Goal: Navigation & Orientation: Find specific page/section

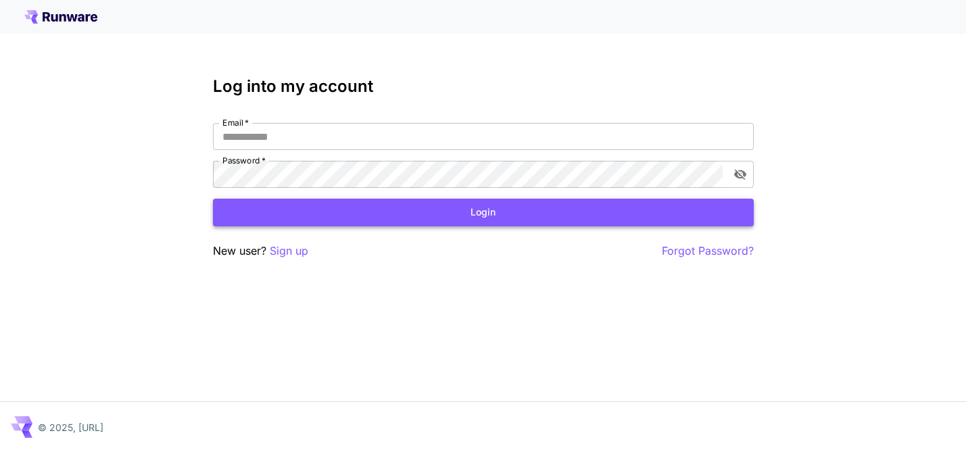
type input "**********"
click at [515, 212] on button "Login" at bounding box center [483, 213] width 541 height 28
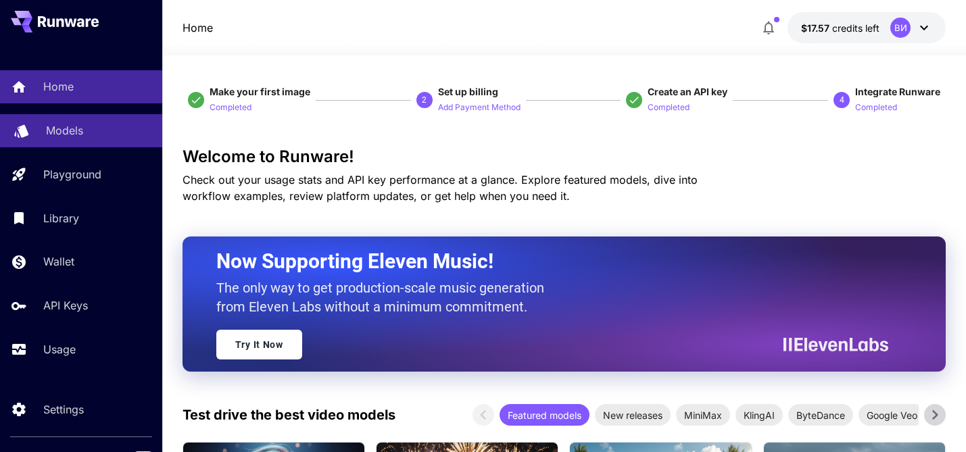
click at [75, 123] on p "Models" at bounding box center [64, 130] width 37 height 16
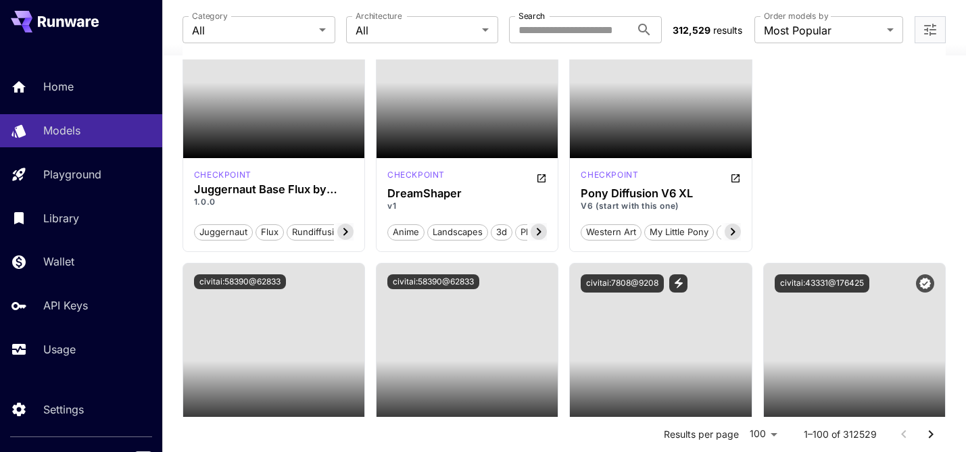
scroll to position [1231, 0]
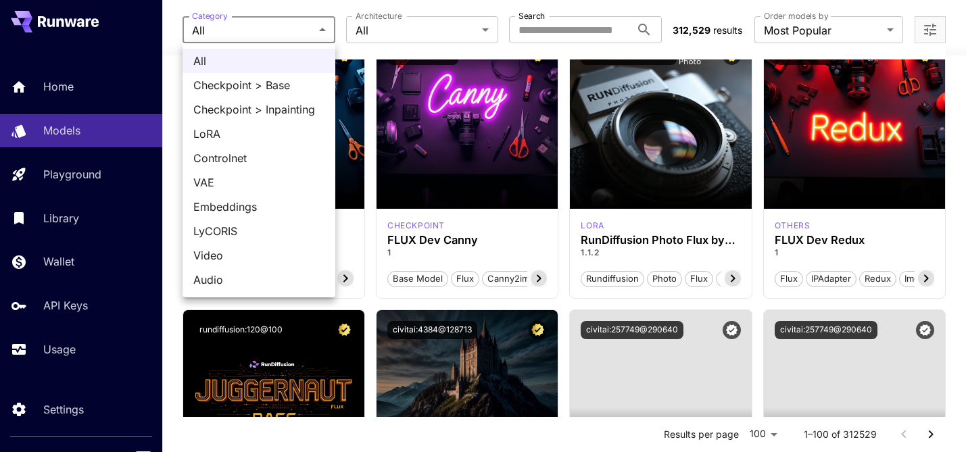
click at [322, 30] on div at bounding box center [483, 226] width 966 height 452
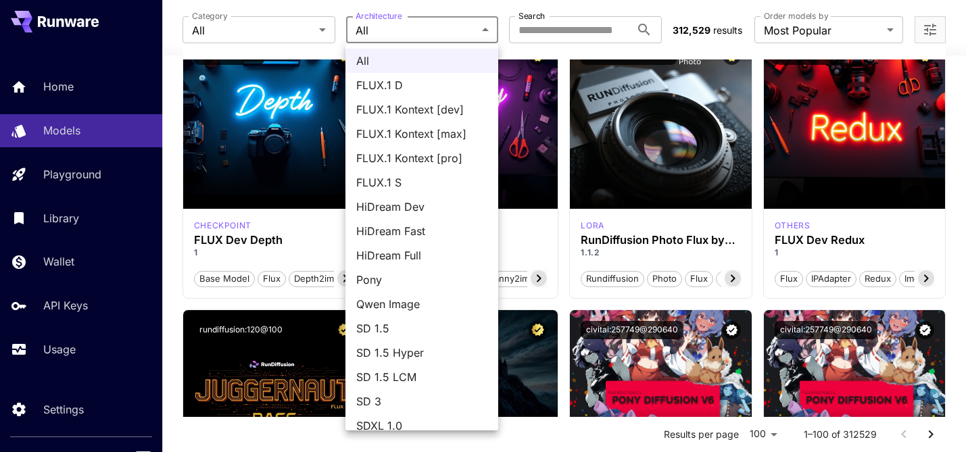
click at [482, 28] on div at bounding box center [483, 226] width 966 height 452
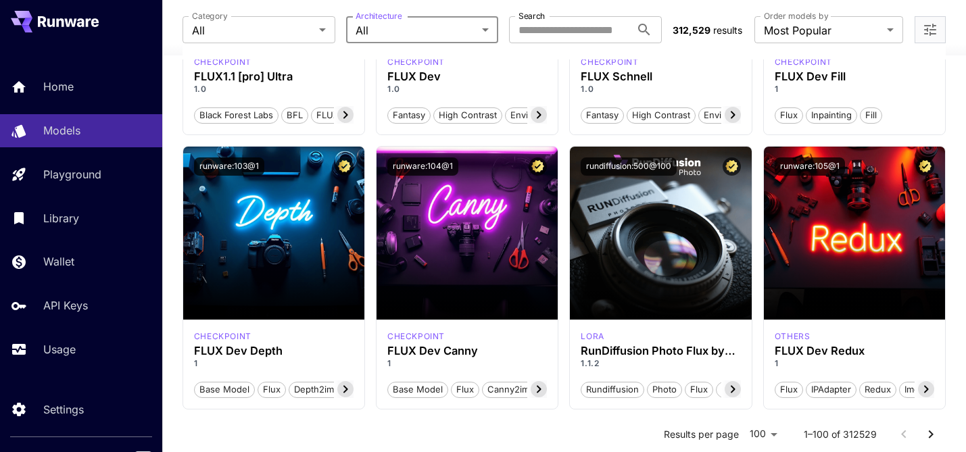
scroll to position [1059, 0]
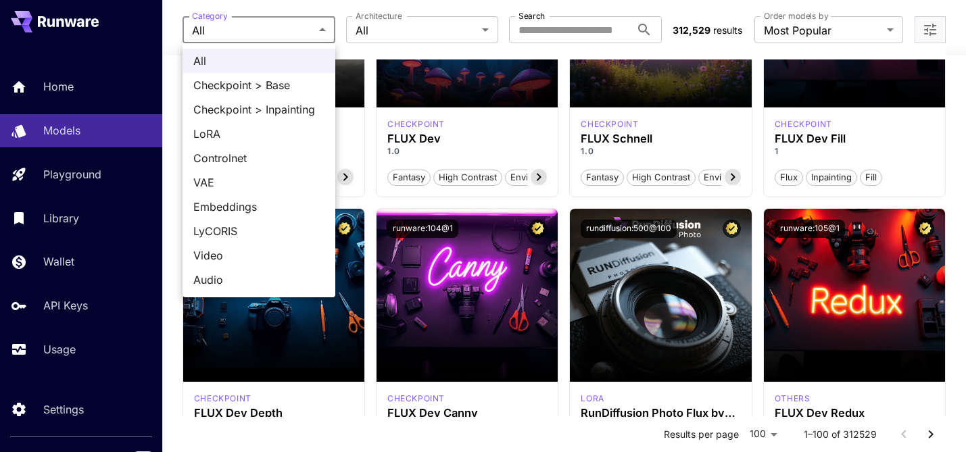
click at [99, 322] on div at bounding box center [483, 226] width 966 height 452
